Goal: Find specific page/section: Find specific page/section

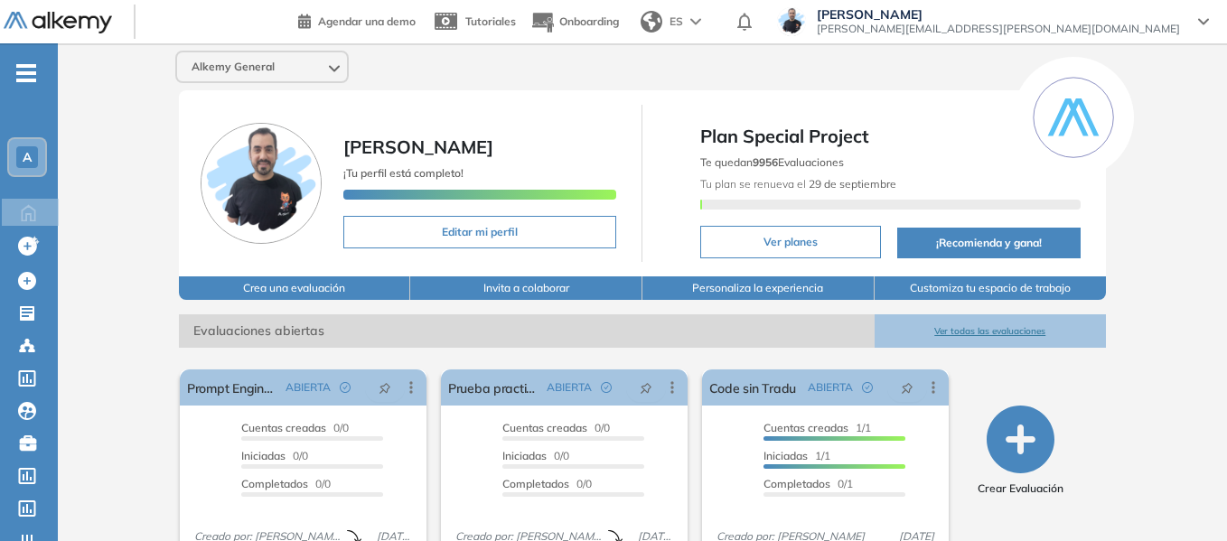
click at [24, 160] on span "A" at bounding box center [27, 157] width 9 height 14
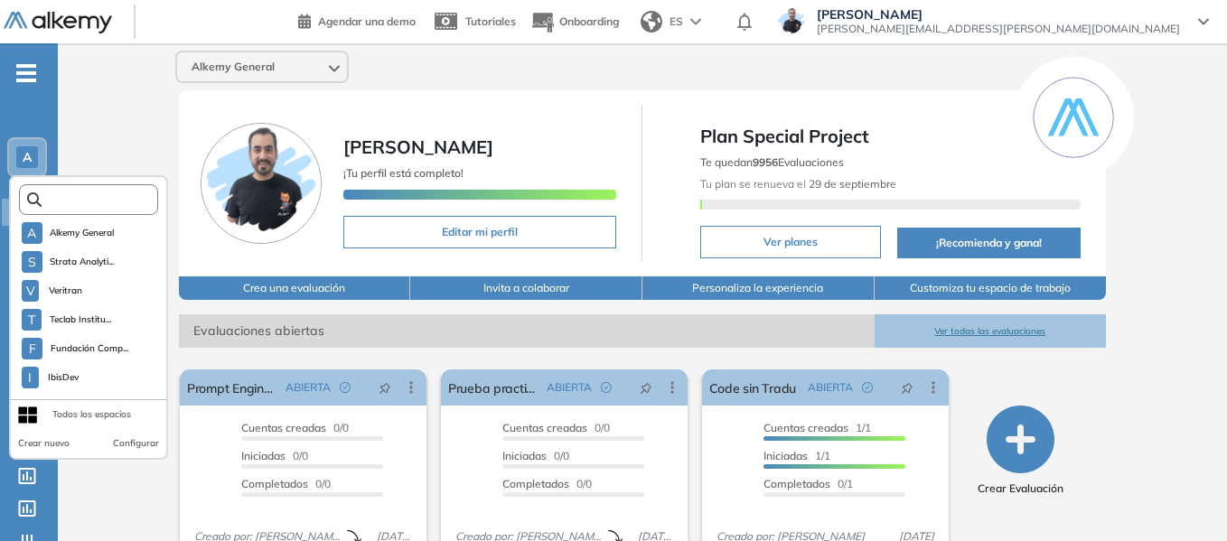
click at [86, 203] on input "text" at bounding box center [94, 200] width 105 height 14
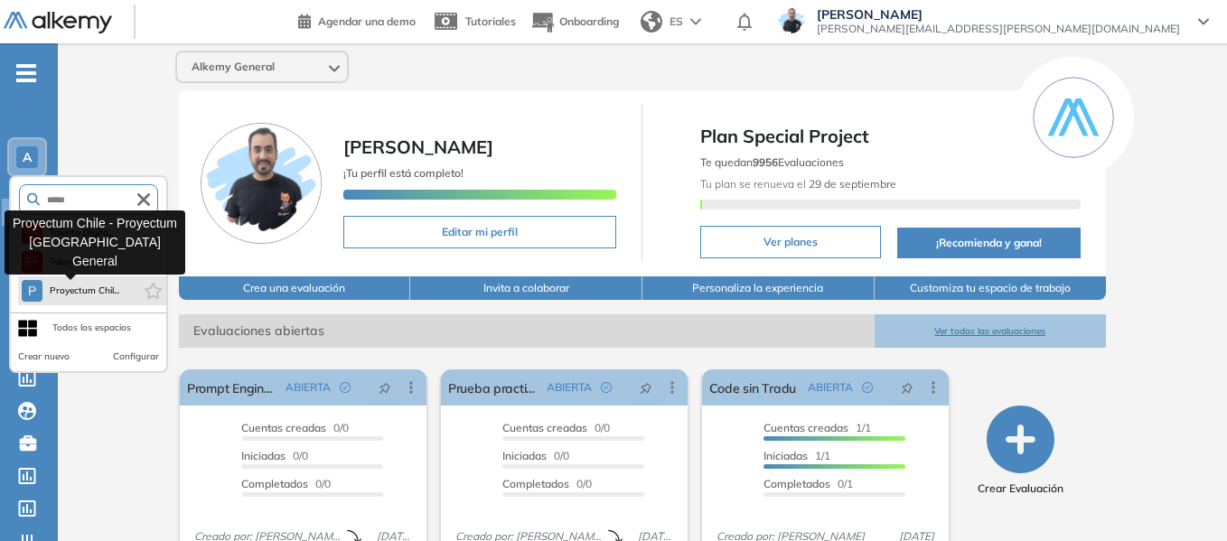
type input "*****"
click at [83, 284] on span "Proyectum Chil..." at bounding box center [85, 291] width 70 height 14
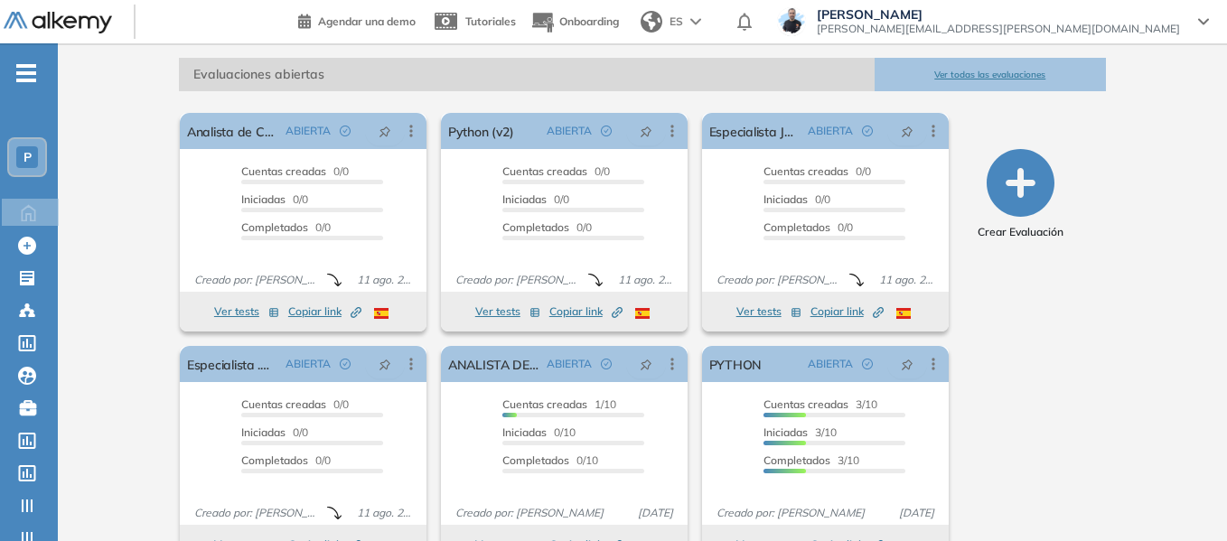
scroll to position [271, 0]
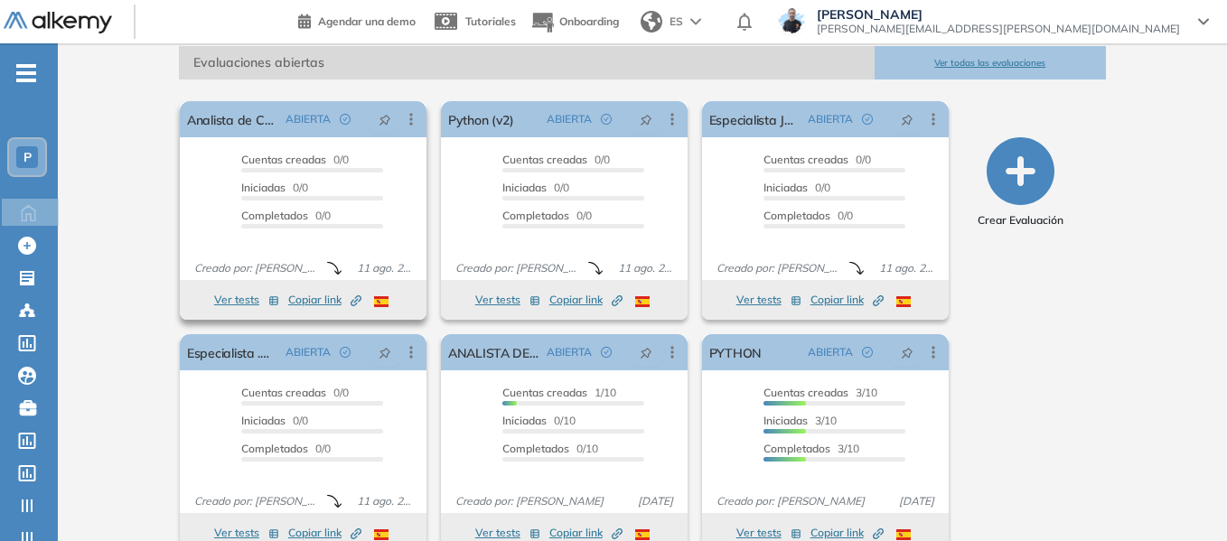
click at [229, 297] on button "Ver tests" at bounding box center [246, 300] width 65 height 22
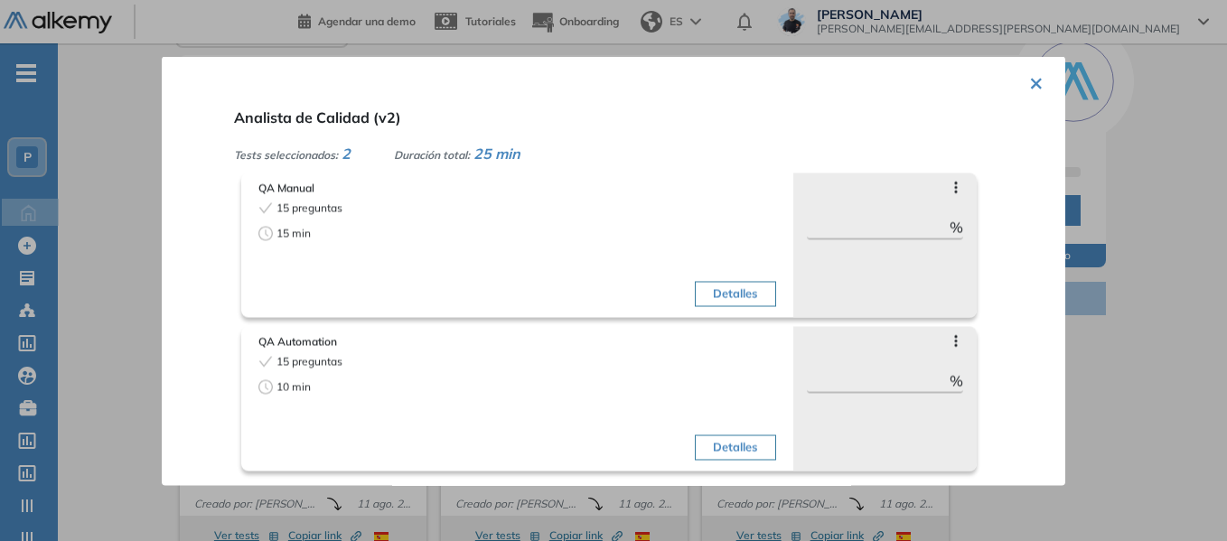
scroll to position [33, 0]
click at [1029, 82] on button "×" at bounding box center [1036, 80] width 14 height 35
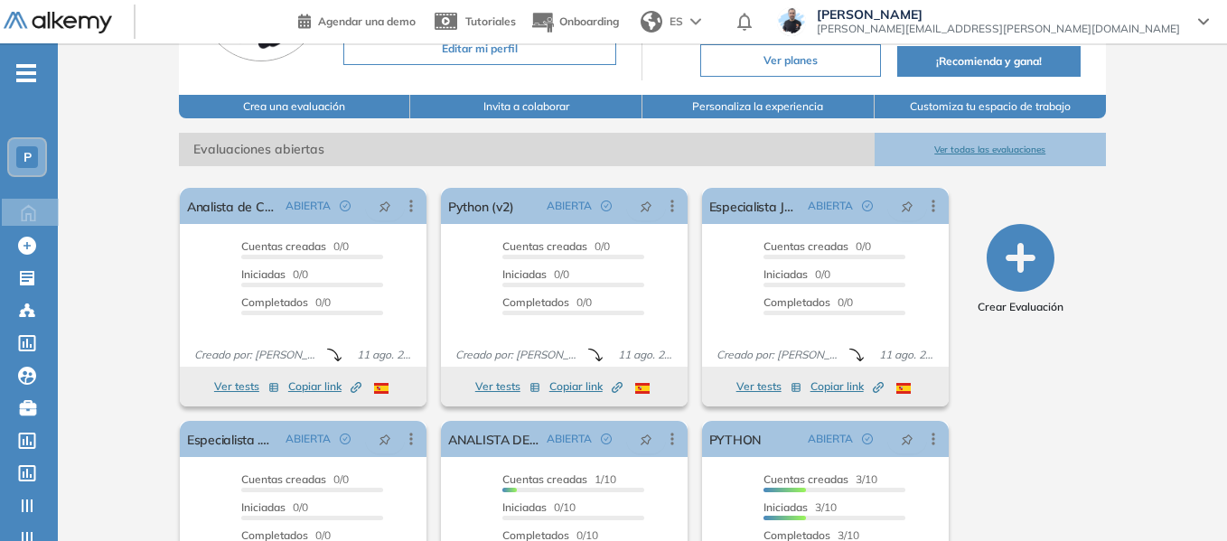
scroll to position [214, 0]
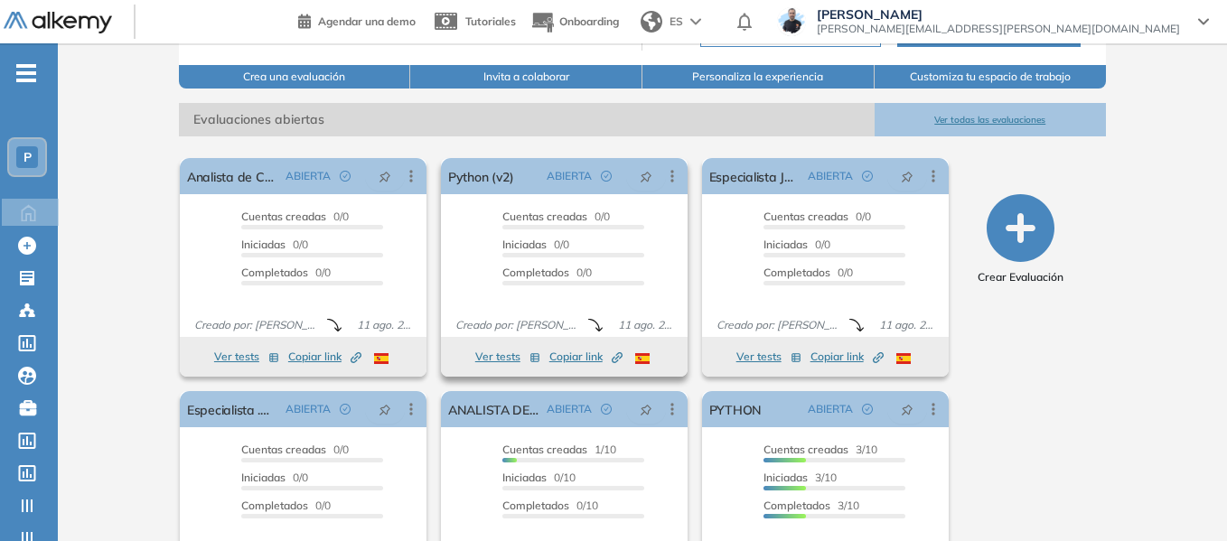
click at [506, 353] on button "Ver tests" at bounding box center [507, 357] width 65 height 22
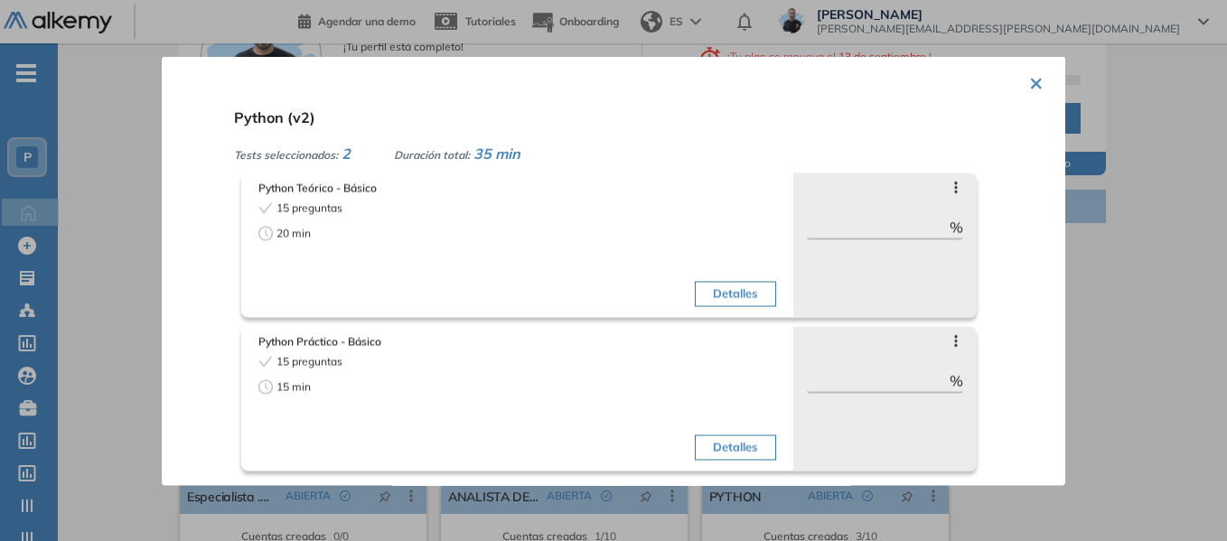
scroll to position [124, 0]
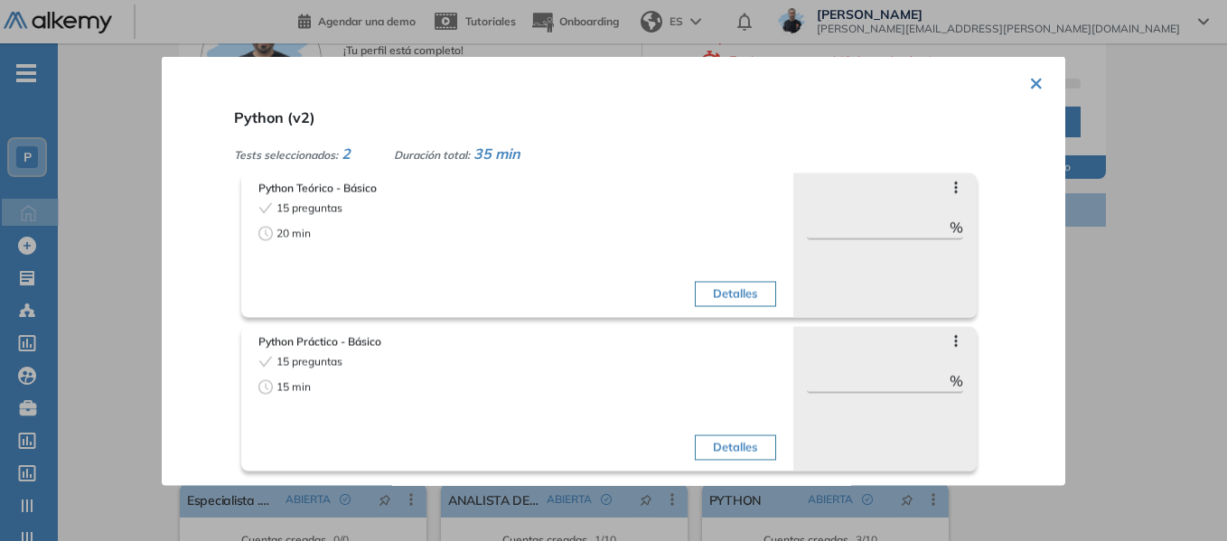
click at [1030, 80] on button "×" at bounding box center [1036, 80] width 14 height 35
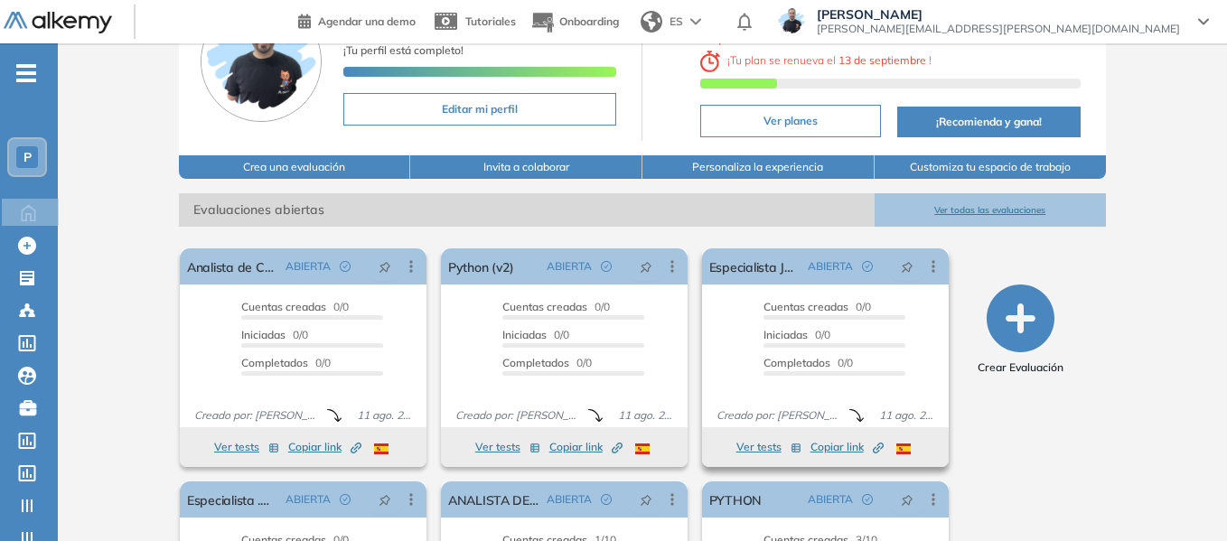
click at [741, 449] on button "Ver tests" at bounding box center [768, 447] width 65 height 22
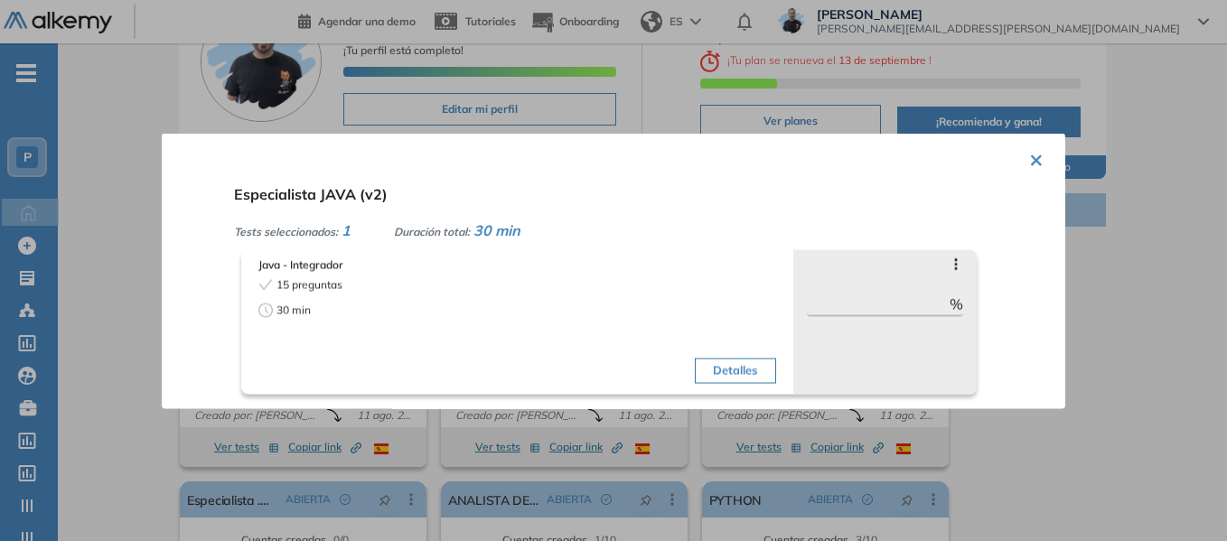
scroll to position [214, 0]
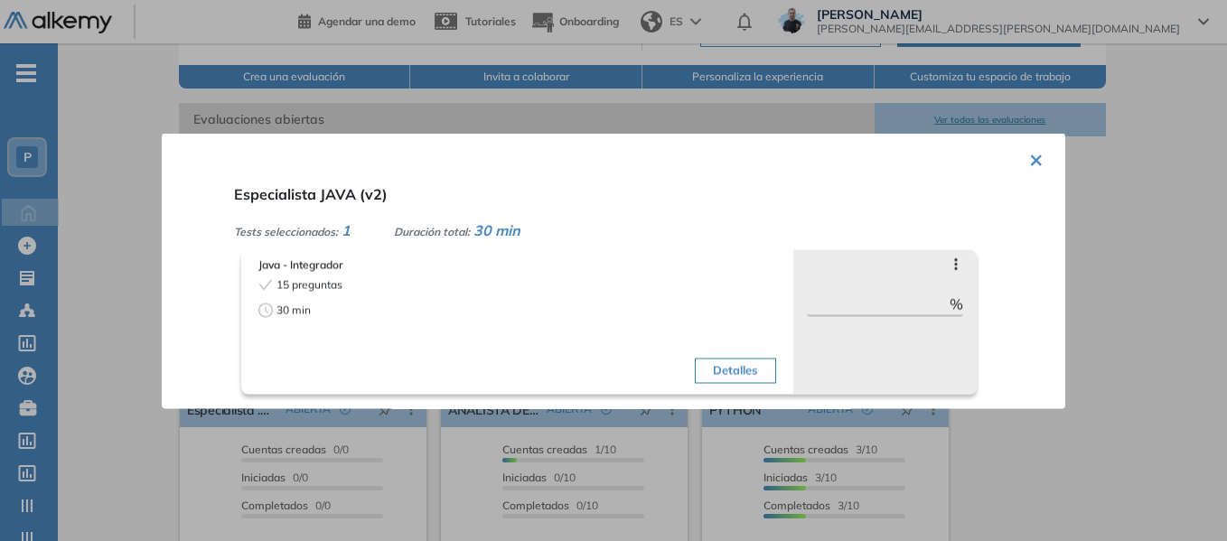
click at [1031, 164] on button "×" at bounding box center [1036, 157] width 14 height 35
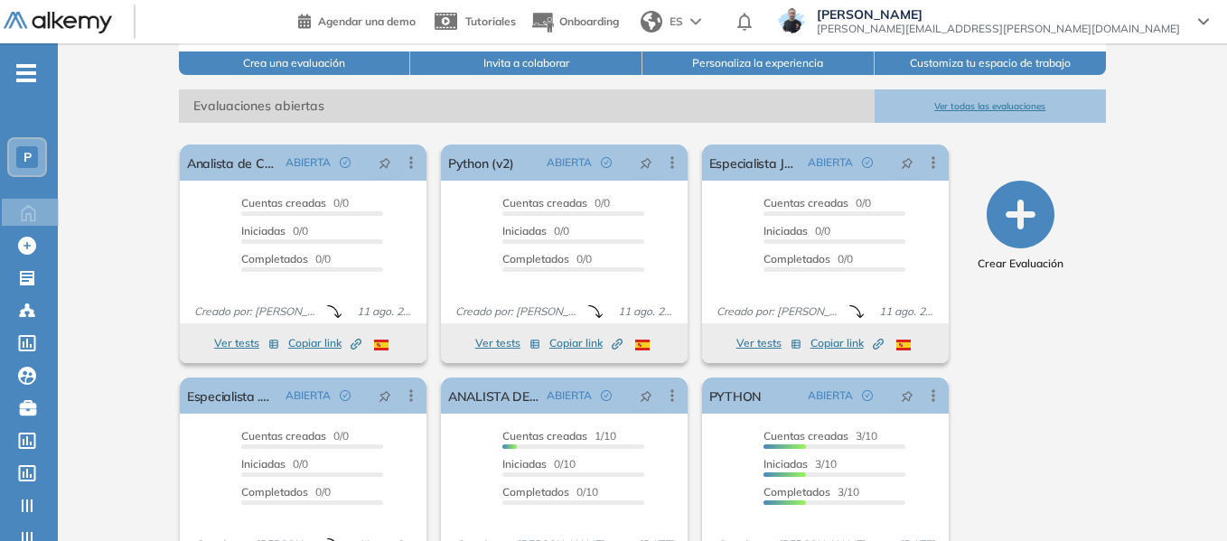
scroll to position [271, 0]
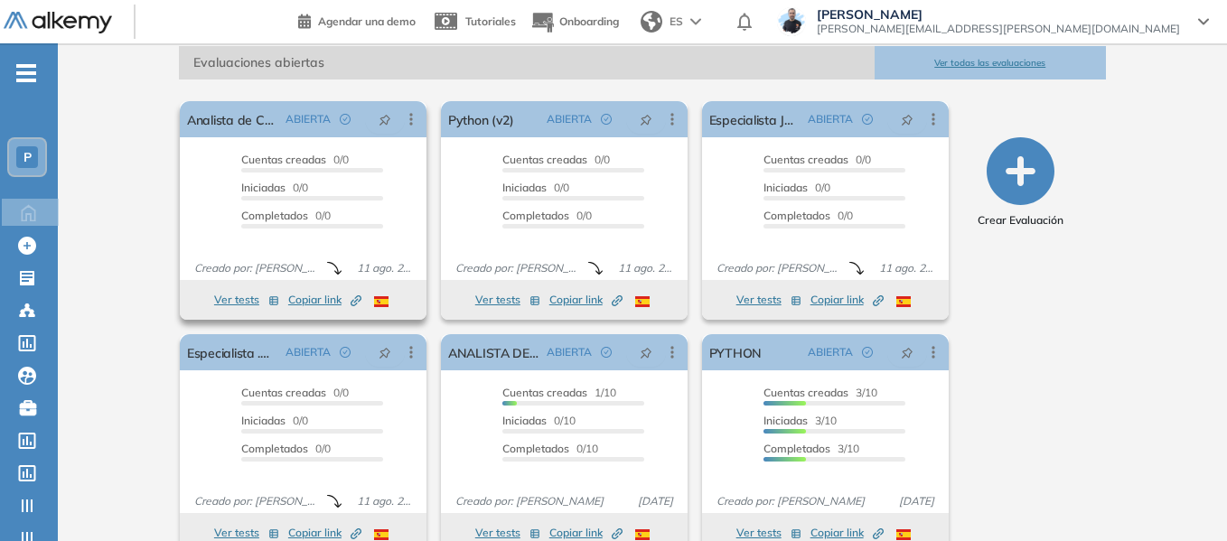
click at [323, 295] on span "Copiar link Created by potrace 1.16, written by [PERSON_NAME] [DATE]-[DATE]" at bounding box center [324, 300] width 73 height 16
click at [568, 296] on span "Copiar link Created by potrace 1.16, written by [PERSON_NAME] [DATE]-[DATE]" at bounding box center [585, 300] width 73 height 16
click at [847, 303] on span "Copiar link Created by potrace 1.16, written by [PERSON_NAME] [DATE]-[DATE]" at bounding box center [846, 300] width 73 height 16
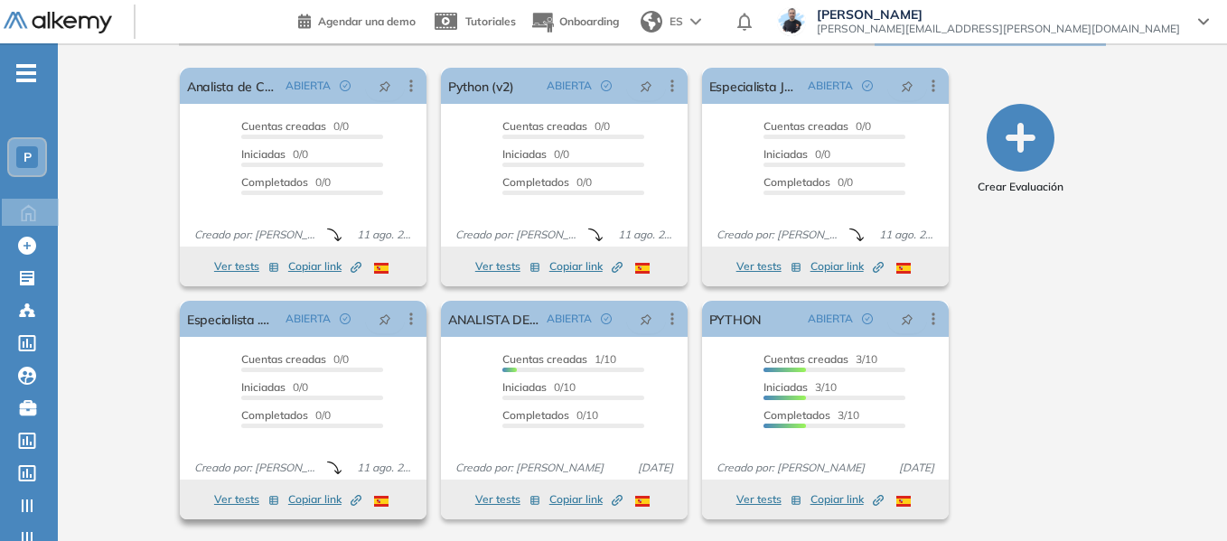
click at [319, 501] on span "Copiar link Created by potrace 1.16, written by [PERSON_NAME] [DATE]-[DATE]" at bounding box center [324, 499] width 73 height 16
click at [31, 163] on span "P" at bounding box center [27, 157] width 8 height 14
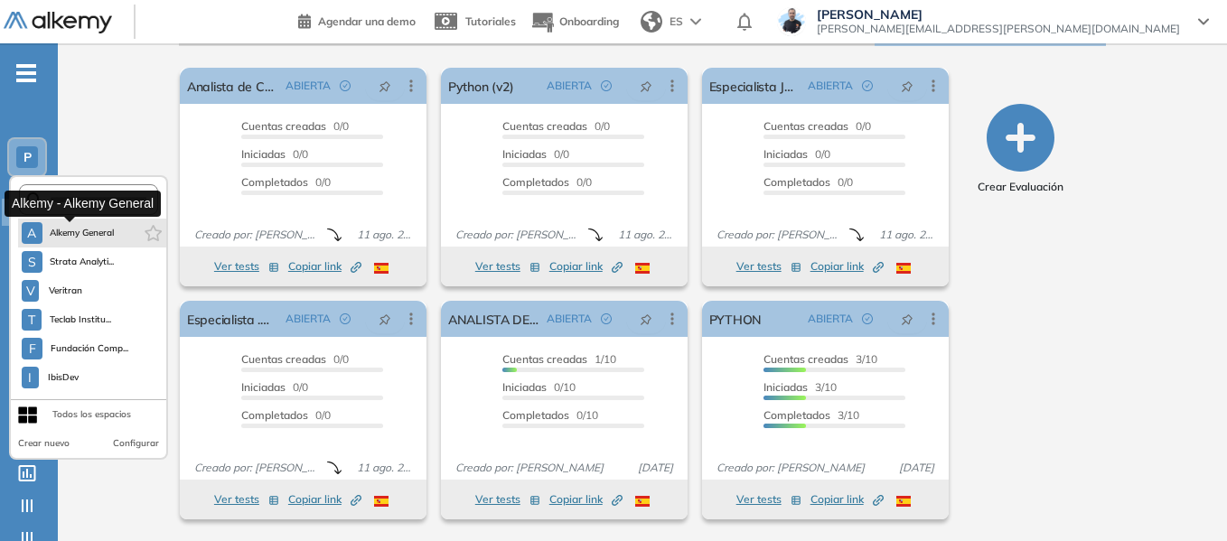
click at [89, 229] on span "Alkemy General" at bounding box center [82, 233] width 65 height 14
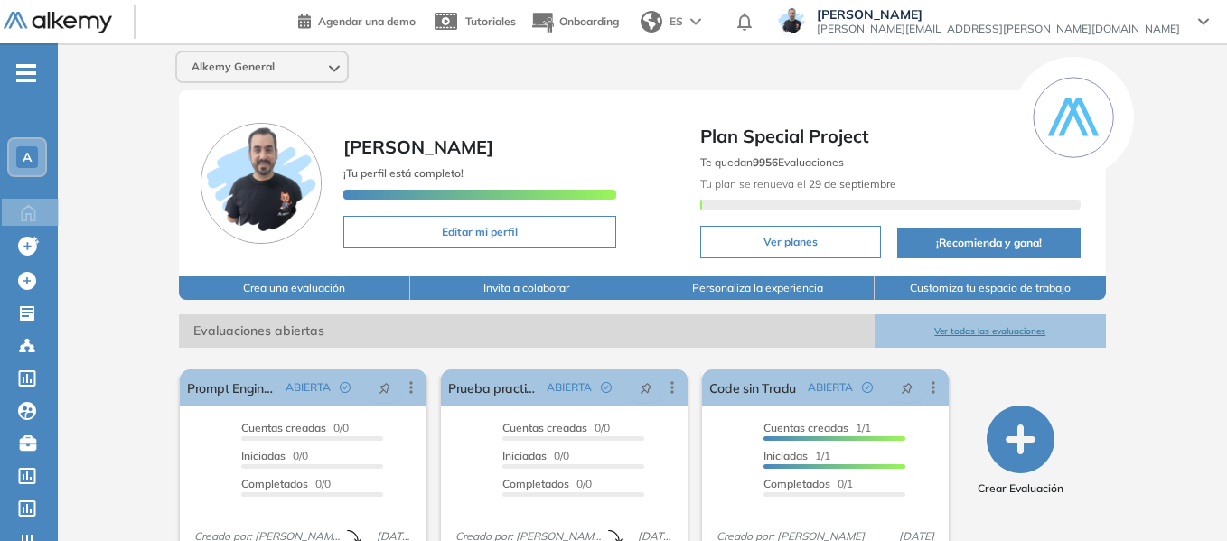
click at [33, 144] on div "A" at bounding box center [27, 157] width 36 height 36
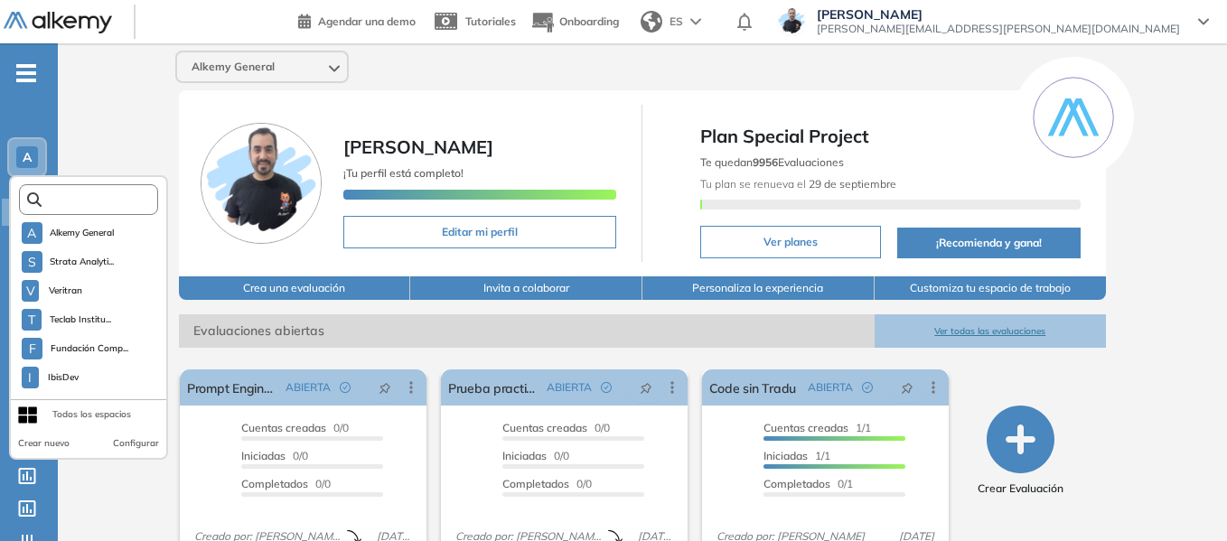
click at [98, 205] on input "text" at bounding box center [94, 200] width 105 height 14
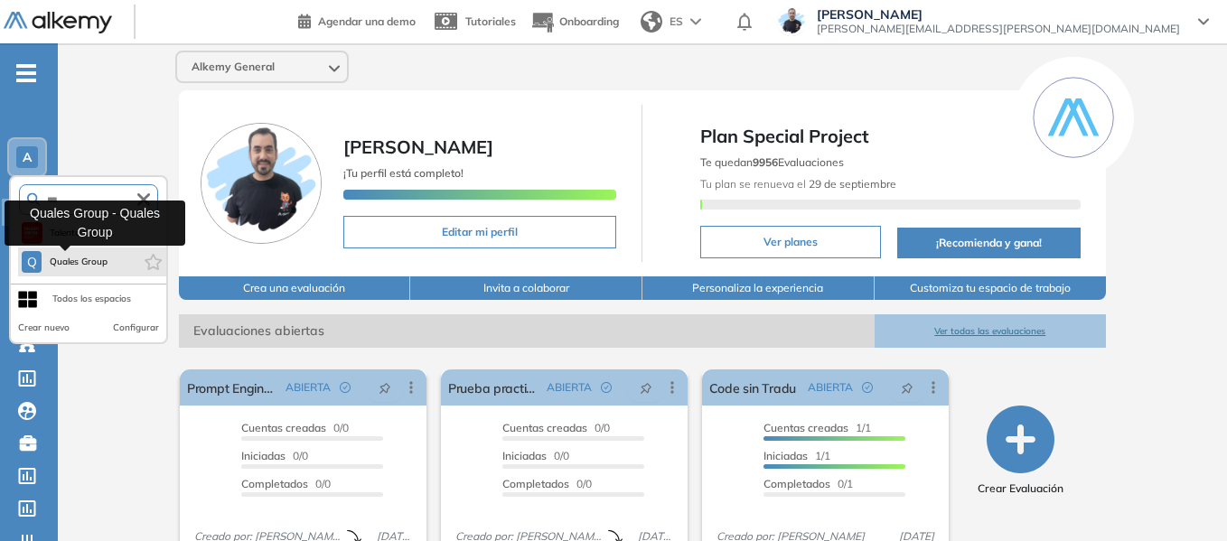
type input "***"
click at [97, 260] on span "Quales Group" at bounding box center [79, 262] width 60 height 14
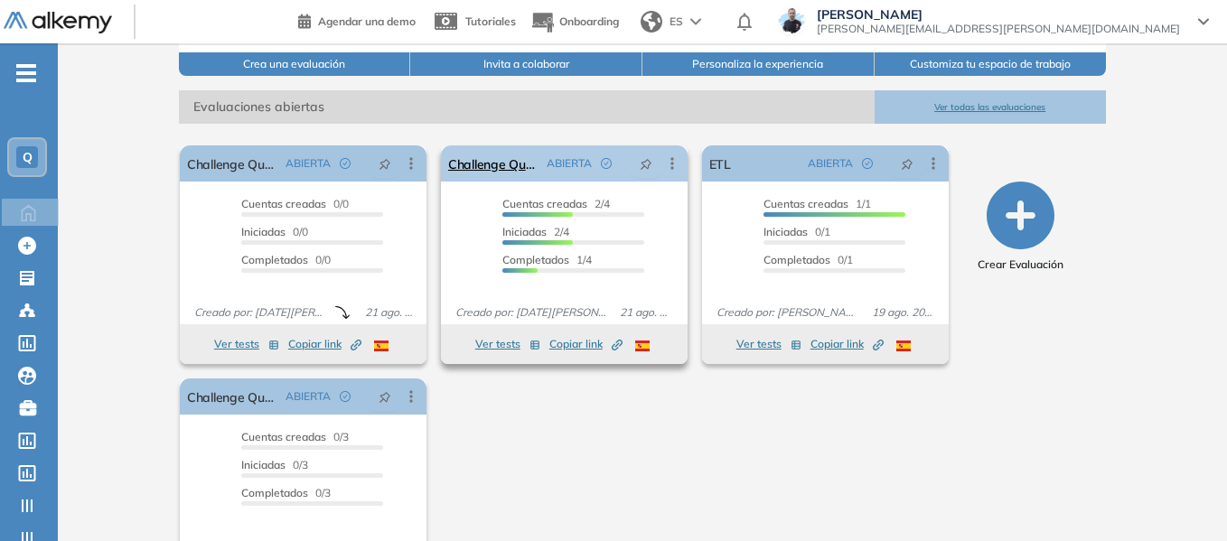
scroll to position [121, 0]
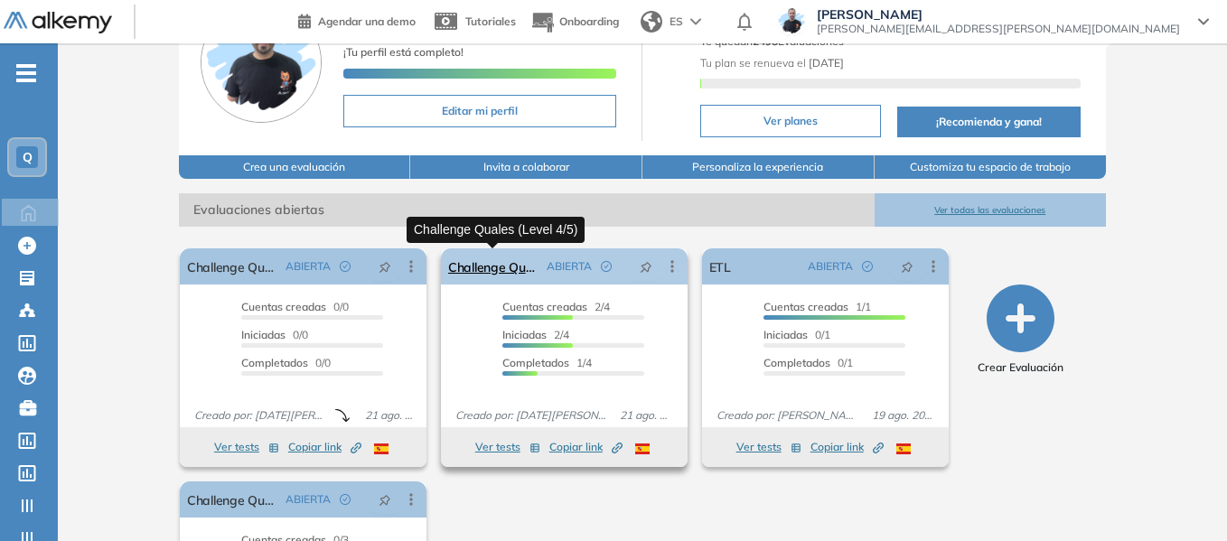
click at [500, 264] on link "Challenge Quales (Level 4/5)" at bounding box center [493, 266] width 91 height 36
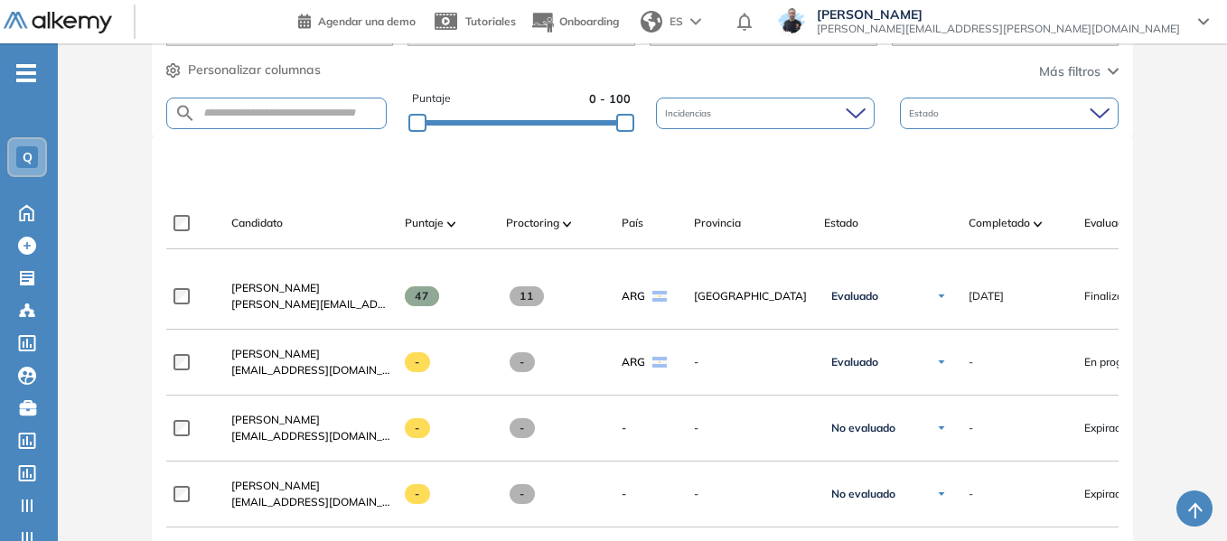
scroll to position [407, 0]
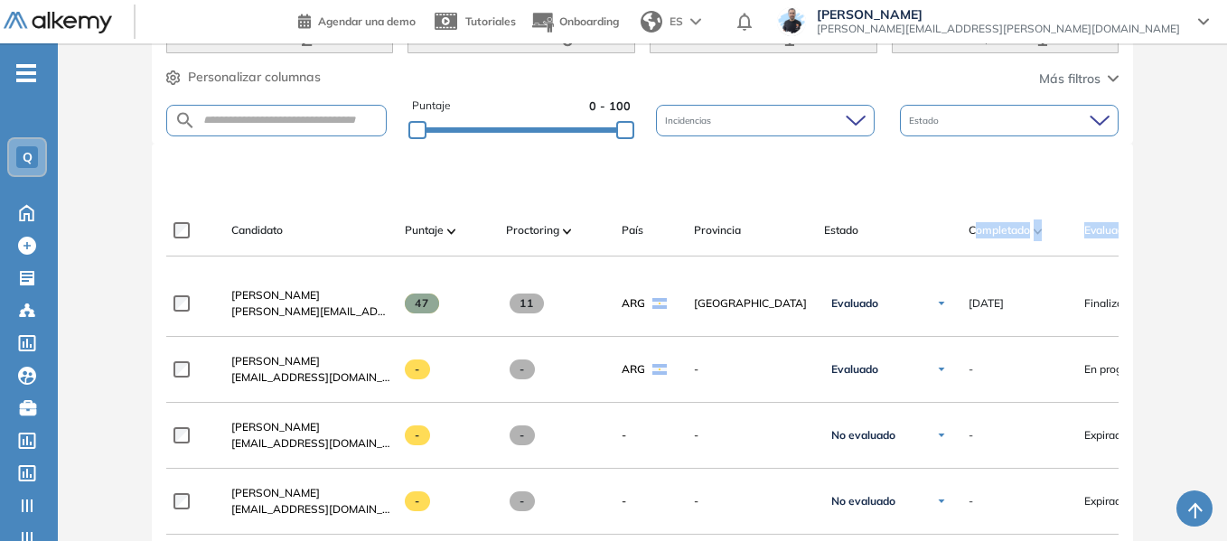
drag, startPoint x: 793, startPoint y: 270, endPoint x: 977, endPoint y: 241, distance: 185.7
click at [977, 241] on div "**********" at bounding box center [642, 529] width 952 height 648
drag, startPoint x: 922, startPoint y: 187, endPoint x: 875, endPoint y: 269, distance: 94.7
click at [921, 190] on div at bounding box center [646, 174] width 952 height 54
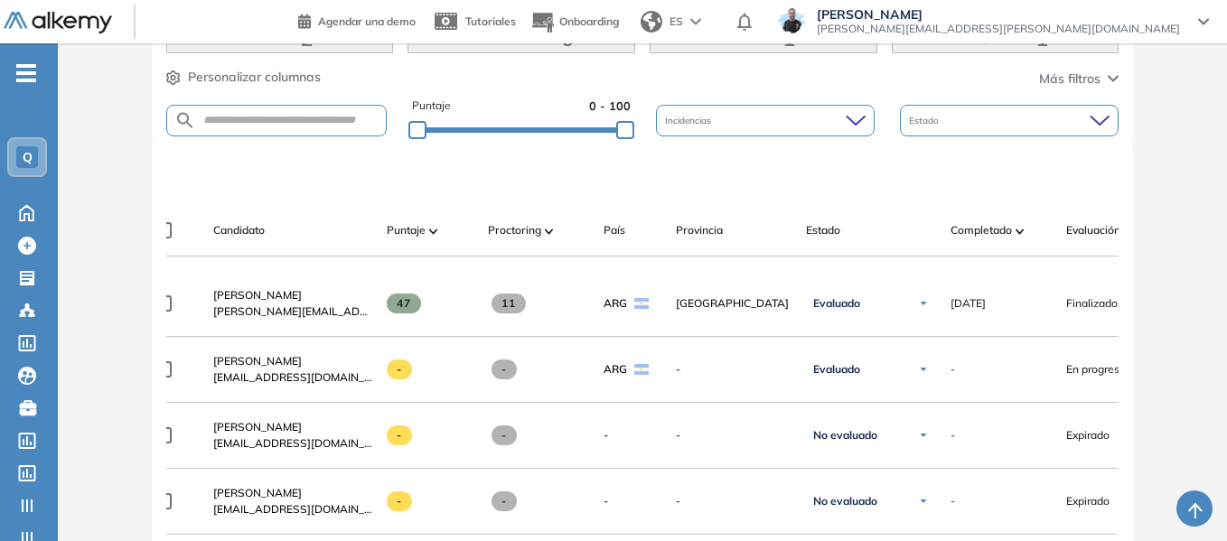
scroll to position [0, 0]
